Goal: Information Seeking & Learning: Learn about a topic

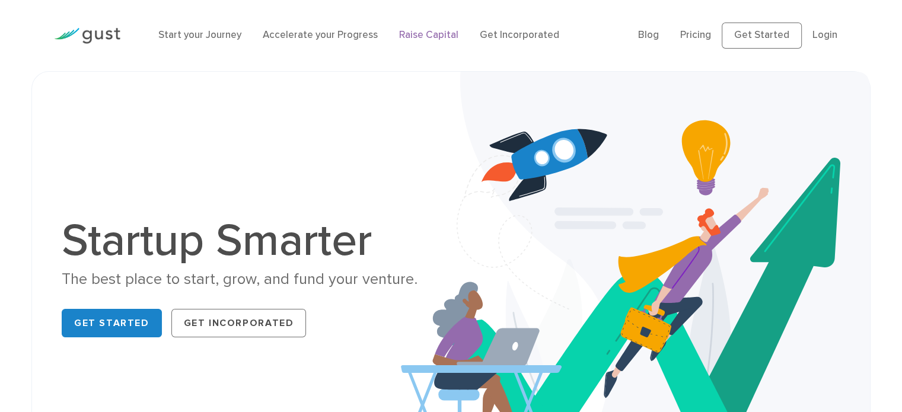
click at [401, 36] on link "Raise Capital" at bounding box center [428, 35] width 59 height 12
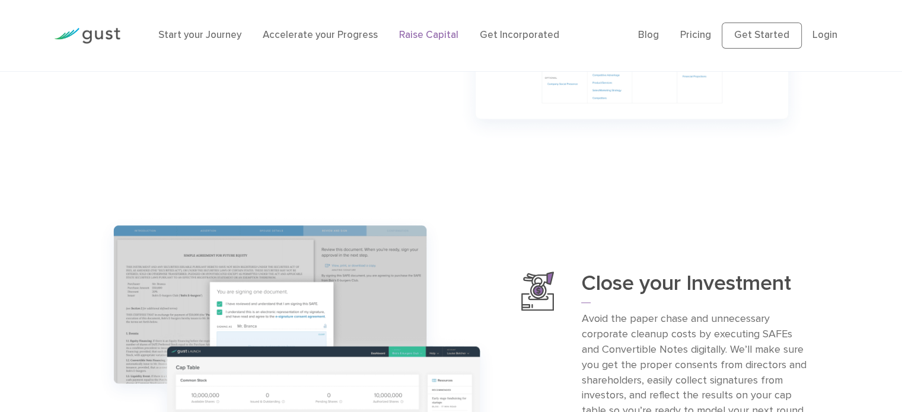
scroll to position [877, 0]
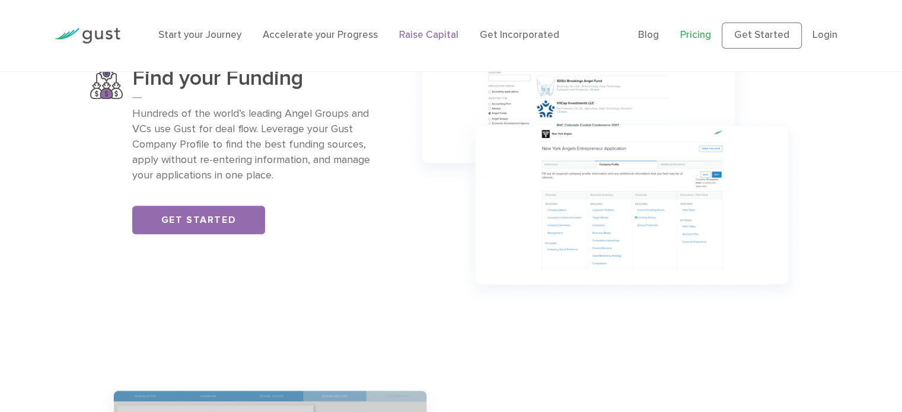
click at [700, 29] on link "Pricing" at bounding box center [695, 35] width 31 height 12
